Goal: Information Seeking & Learning: Check status

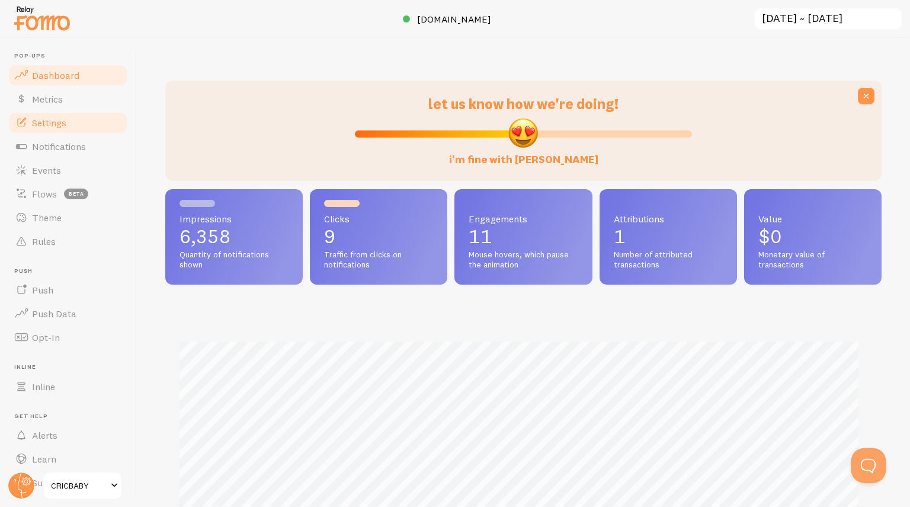
click at [86, 123] on link "Settings" at bounding box center [68, 123] width 122 height 24
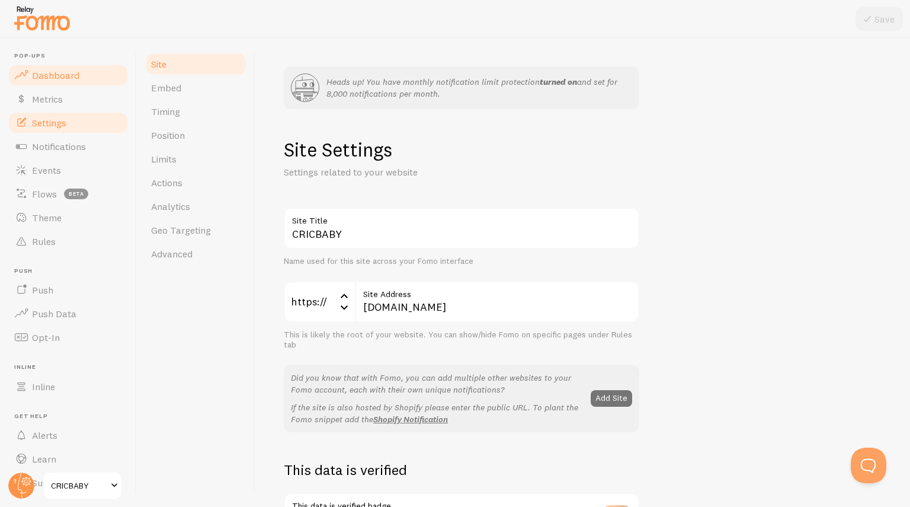
click at [59, 78] on span "Dashboard" at bounding box center [55, 75] width 47 height 12
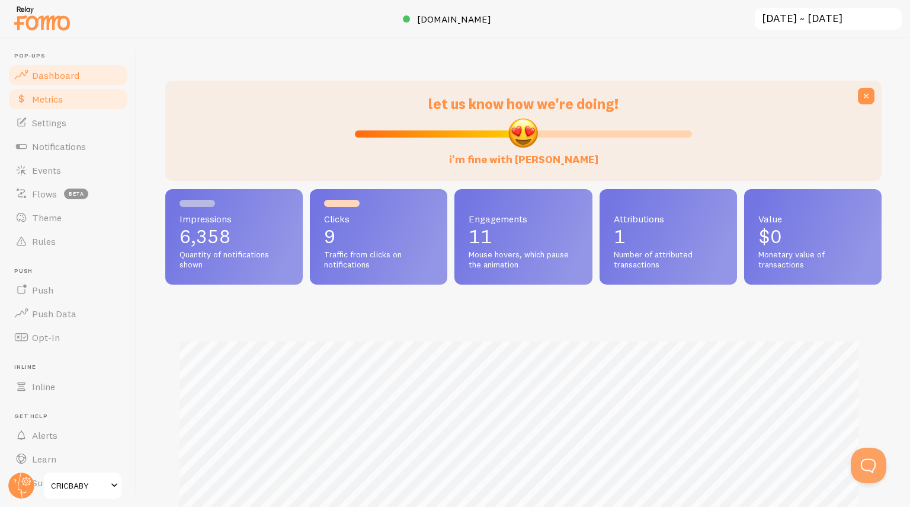
click at [75, 107] on link "Metrics" at bounding box center [68, 99] width 122 height 24
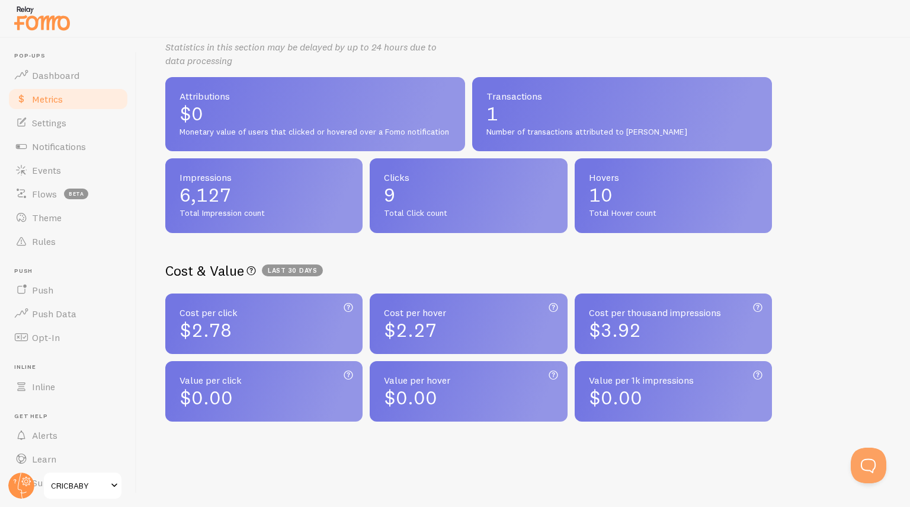
scroll to position [245, 0]
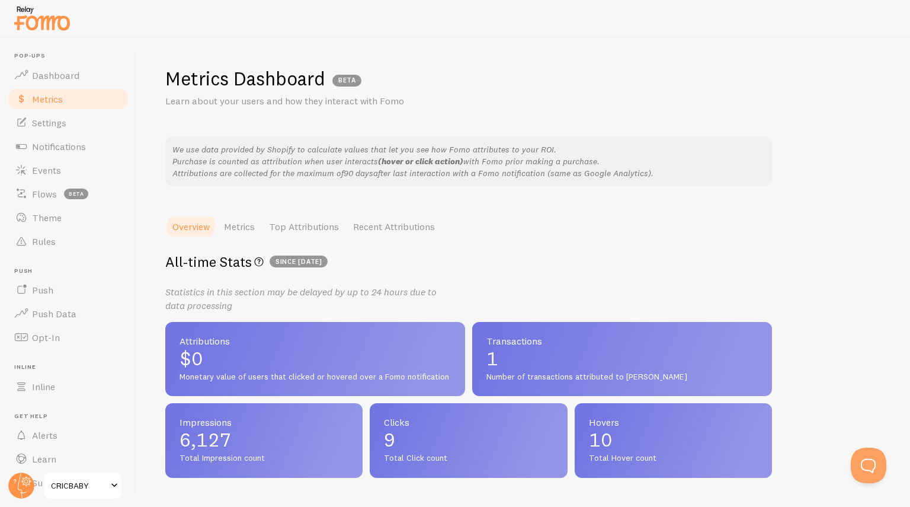
click at [715, 200] on div "Metrics Dashboard BETA Learn about your users and how they interact with Fomo W…" at bounding box center [523, 272] width 773 height 469
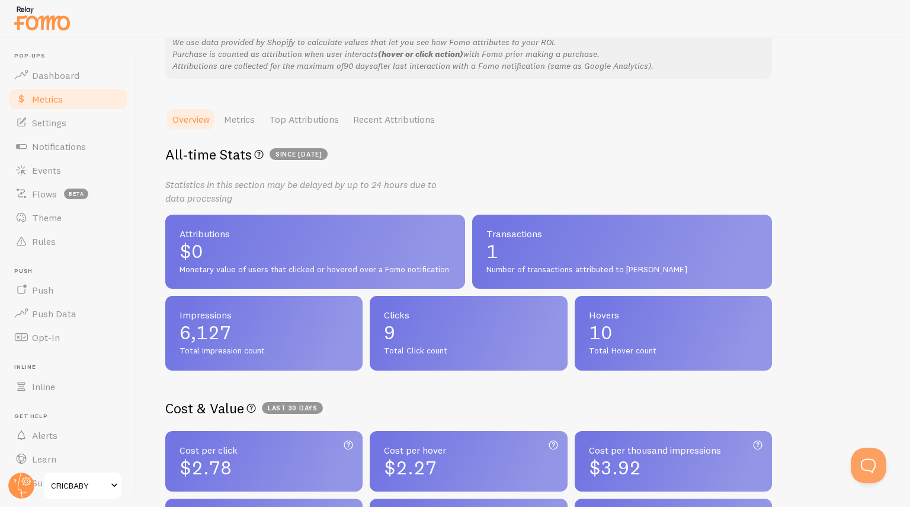
scroll to position [259, 0]
